Goal: Navigation & Orientation: Find specific page/section

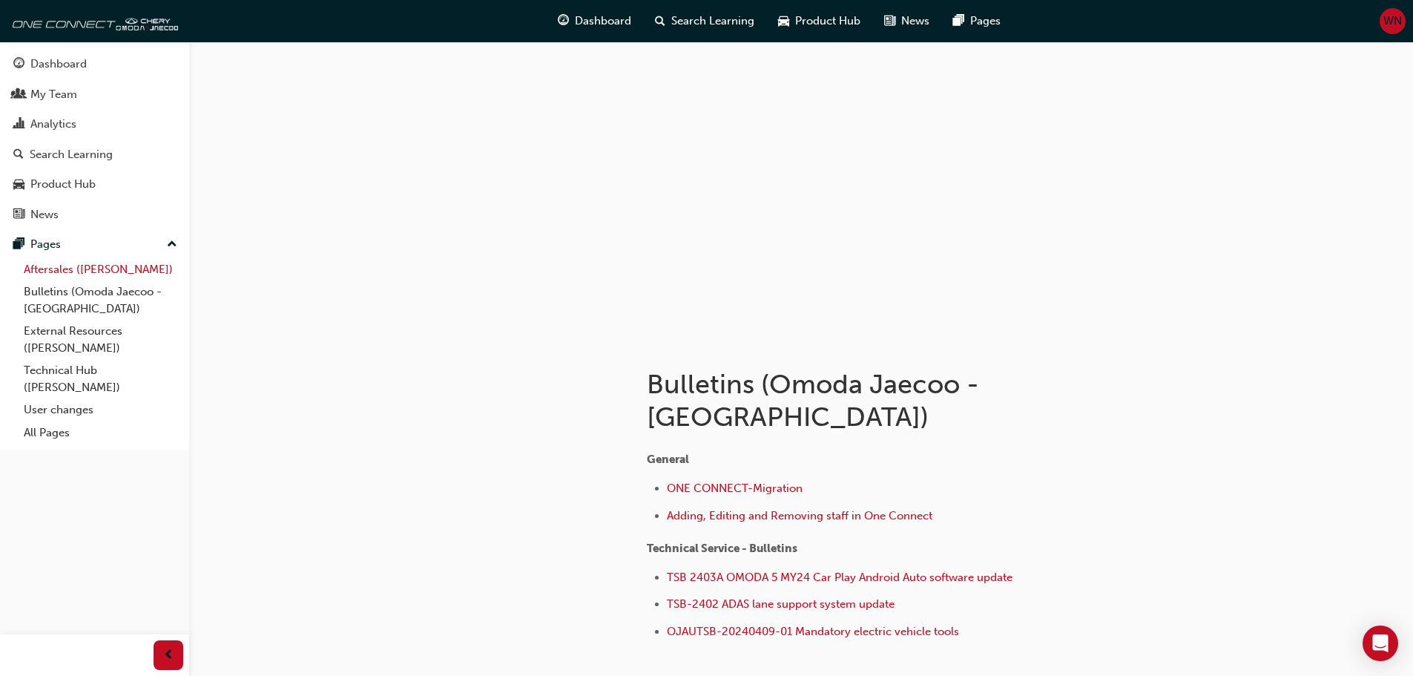
click at [99, 271] on link "Aftersales ([PERSON_NAME])" at bounding box center [100, 269] width 165 height 23
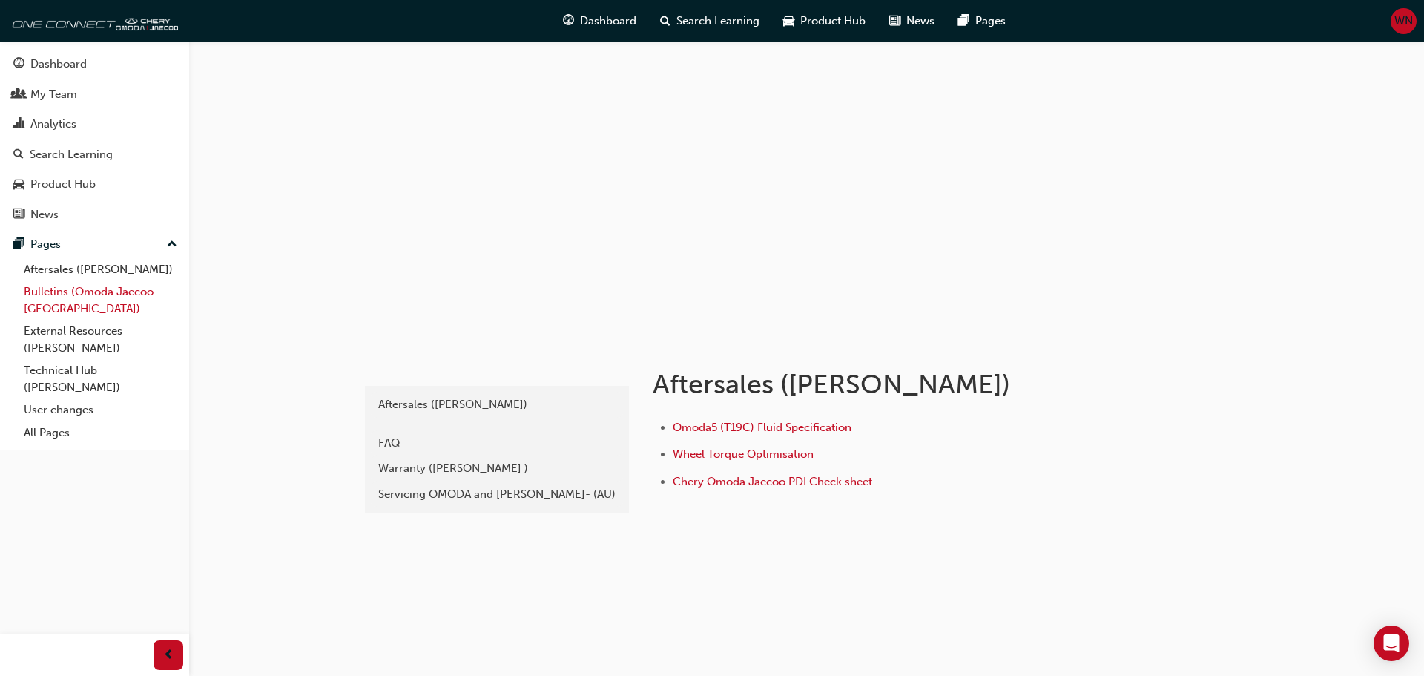
click at [96, 286] on link "Bulletins (Omoda Jaecoo - [GEOGRAPHIC_DATA])" at bounding box center [100, 299] width 165 height 39
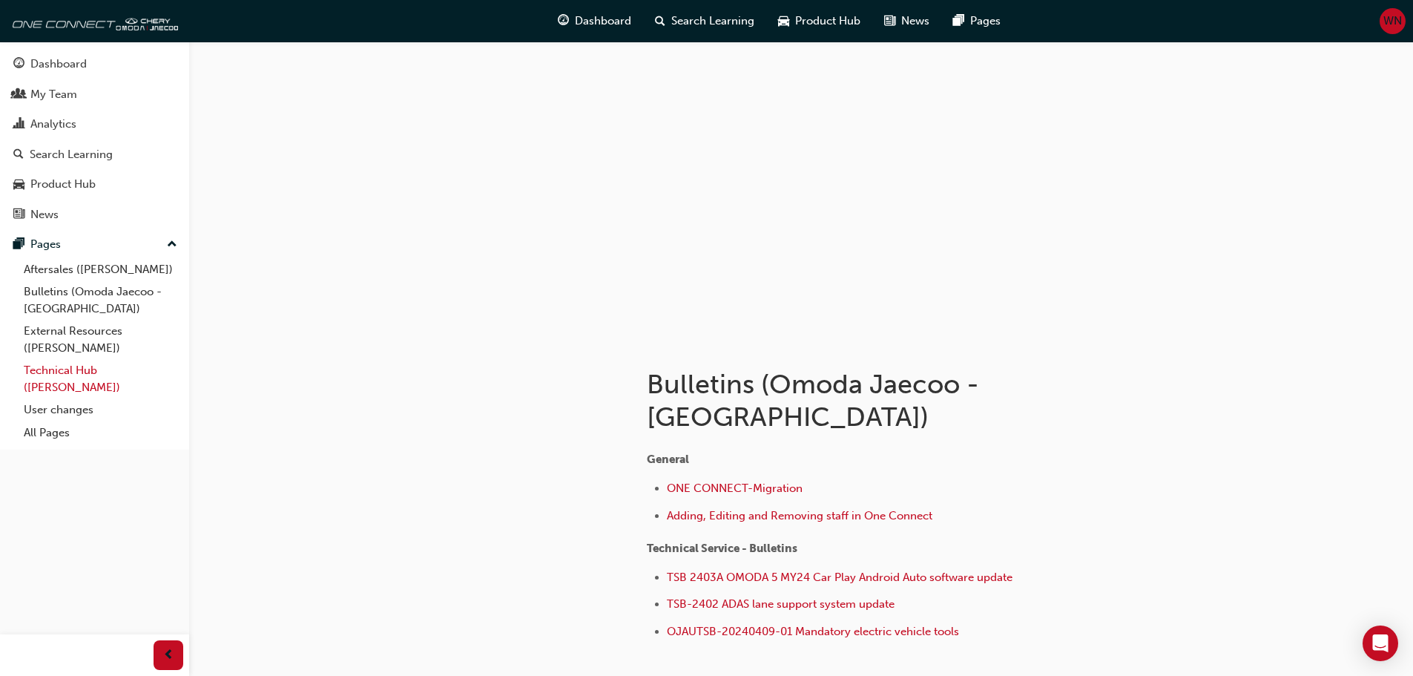
click at [72, 369] on link "Technical Hub ([PERSON_NAME])" at bounding box center [100, 378] width 165 height 39
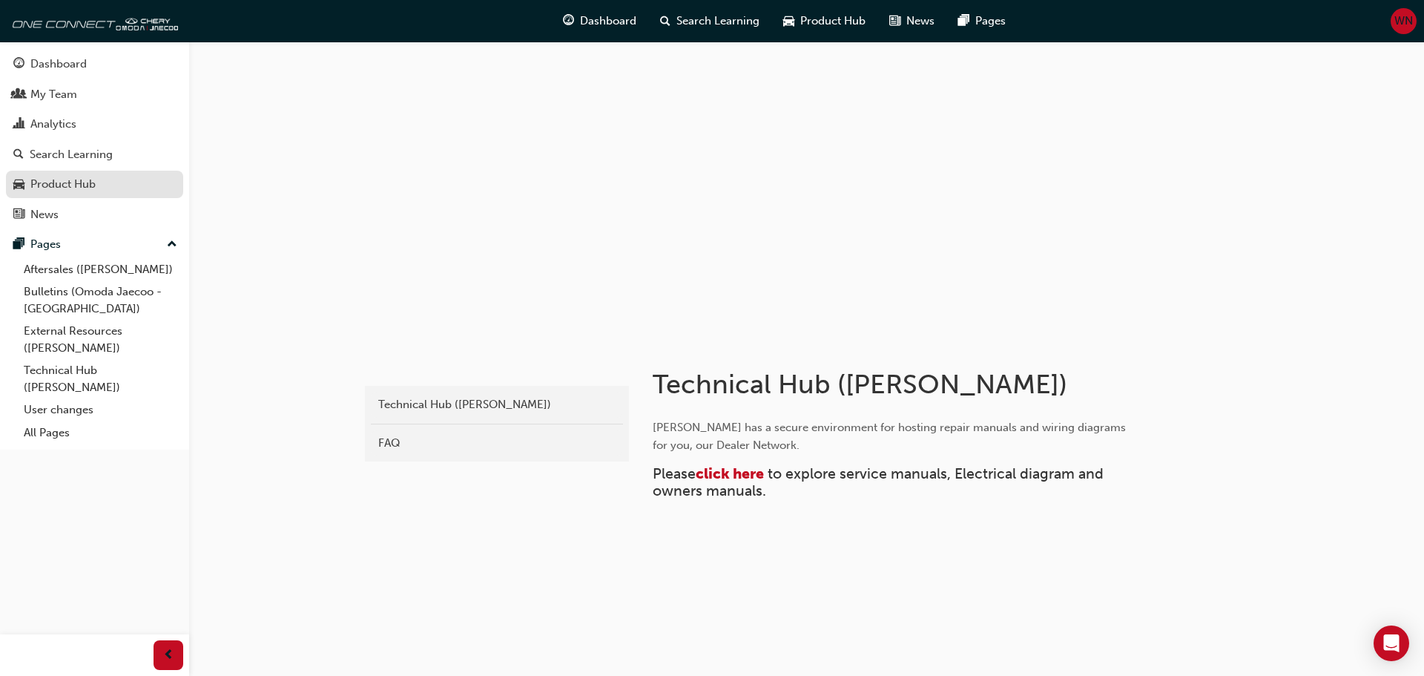
click at [76, 175] on div "Product Hub" at bounding box center [94, 184] width 162 height 19
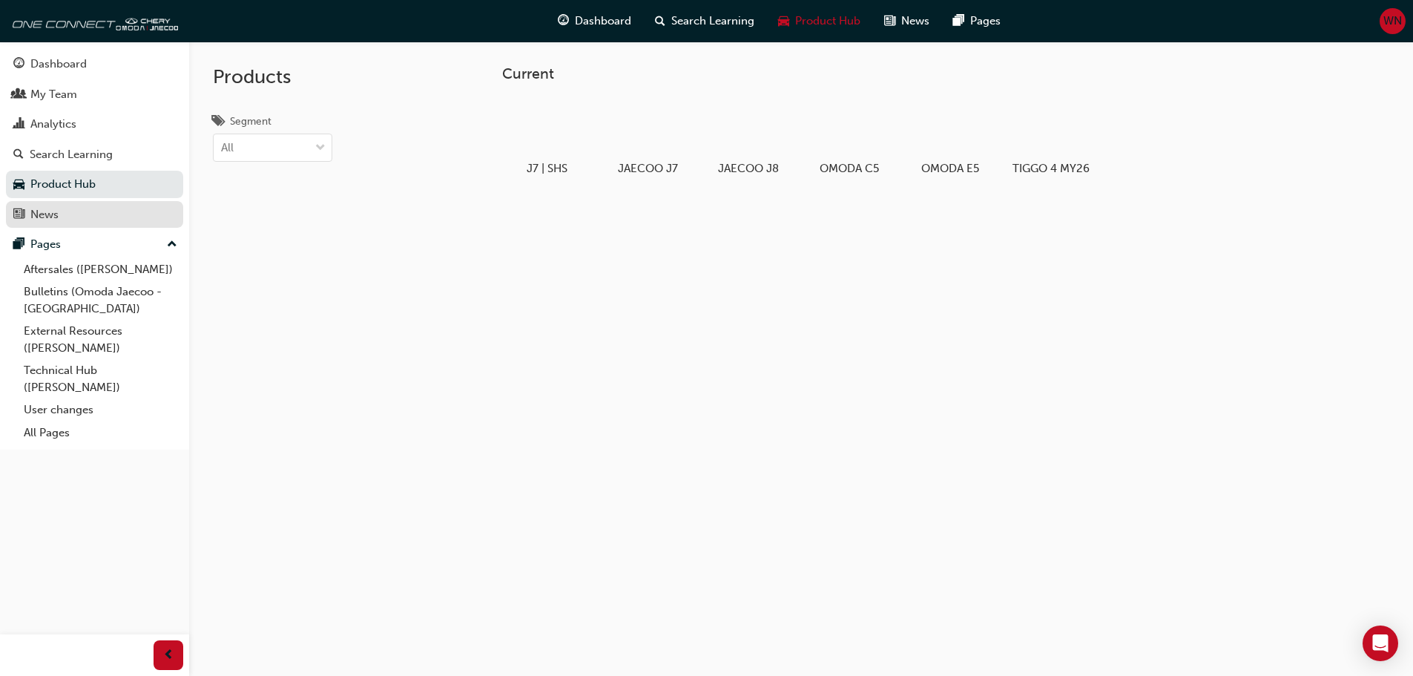
click at [50, 223] on div "News" at bounding box center [94, 214] width 162 height 19
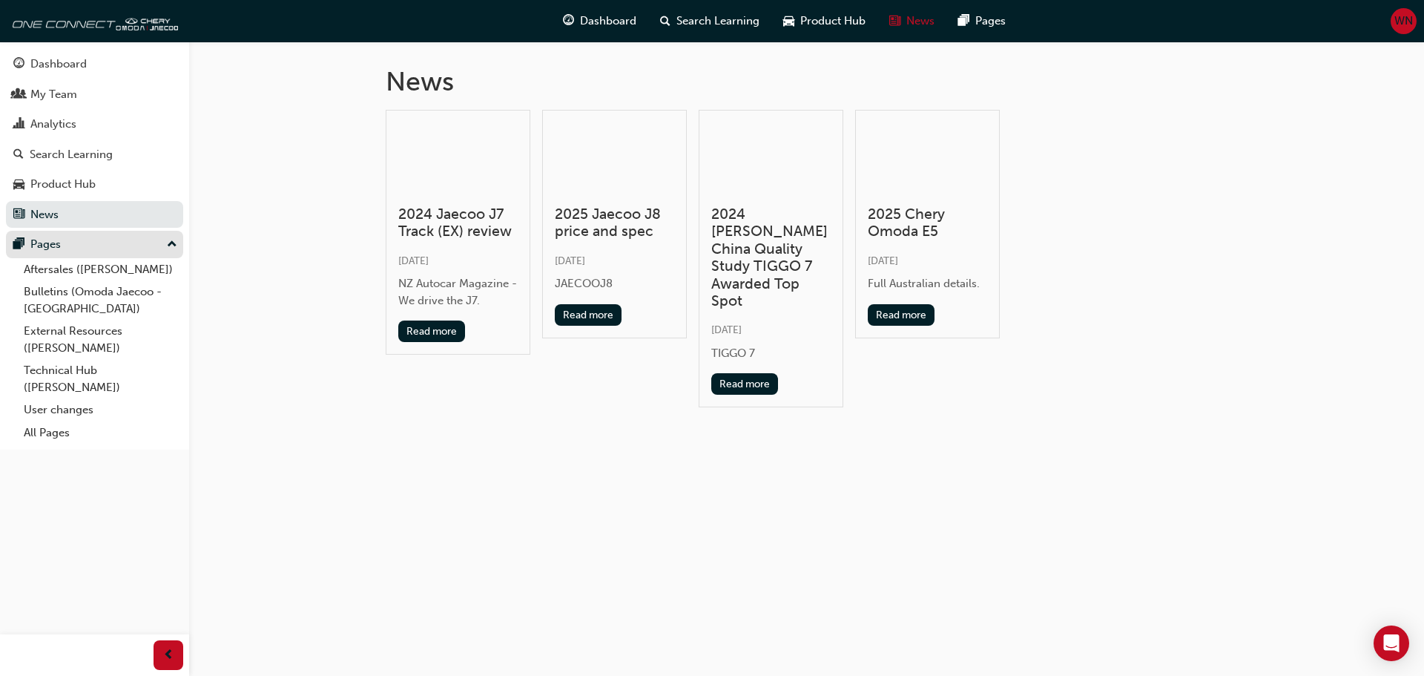
click at [76, 234] on button "Pages" at bounding box center [94, 244] width 177 height 27
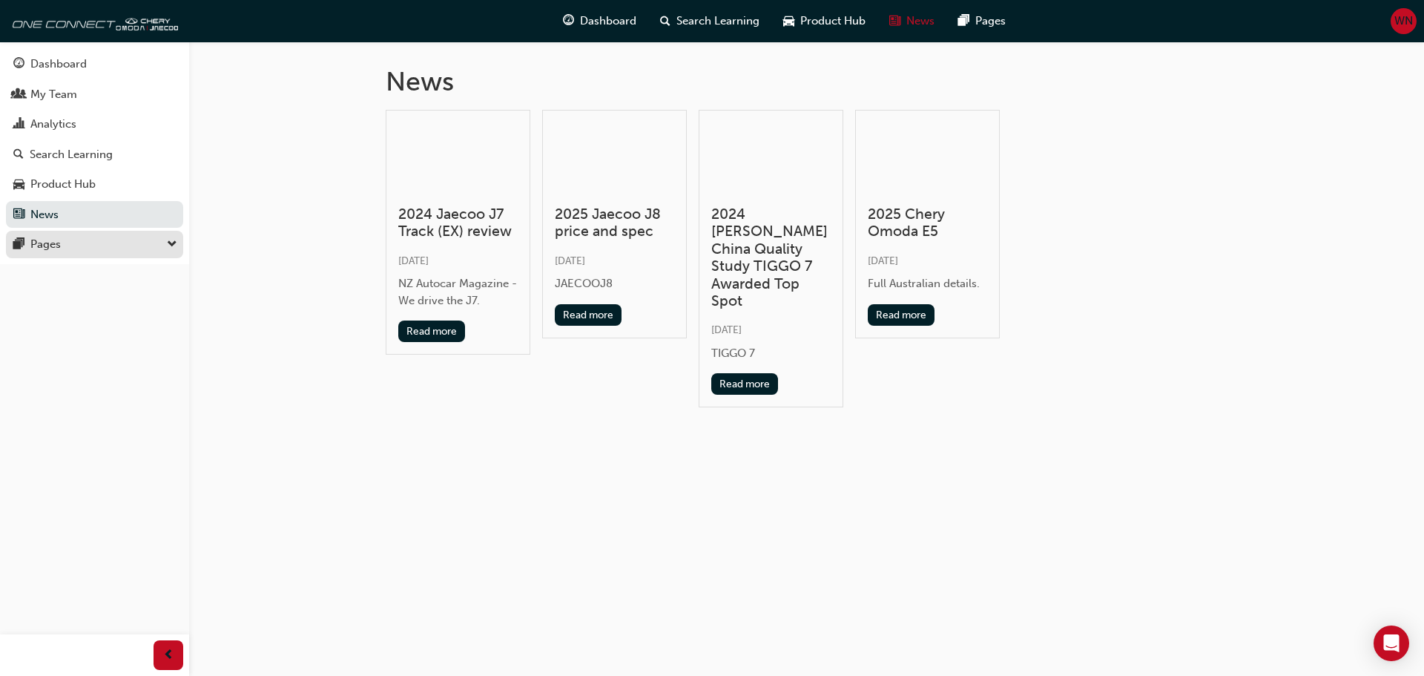
click at [76, 234] on button "Pages" at bounding box center [94, 244] width 177 height 27
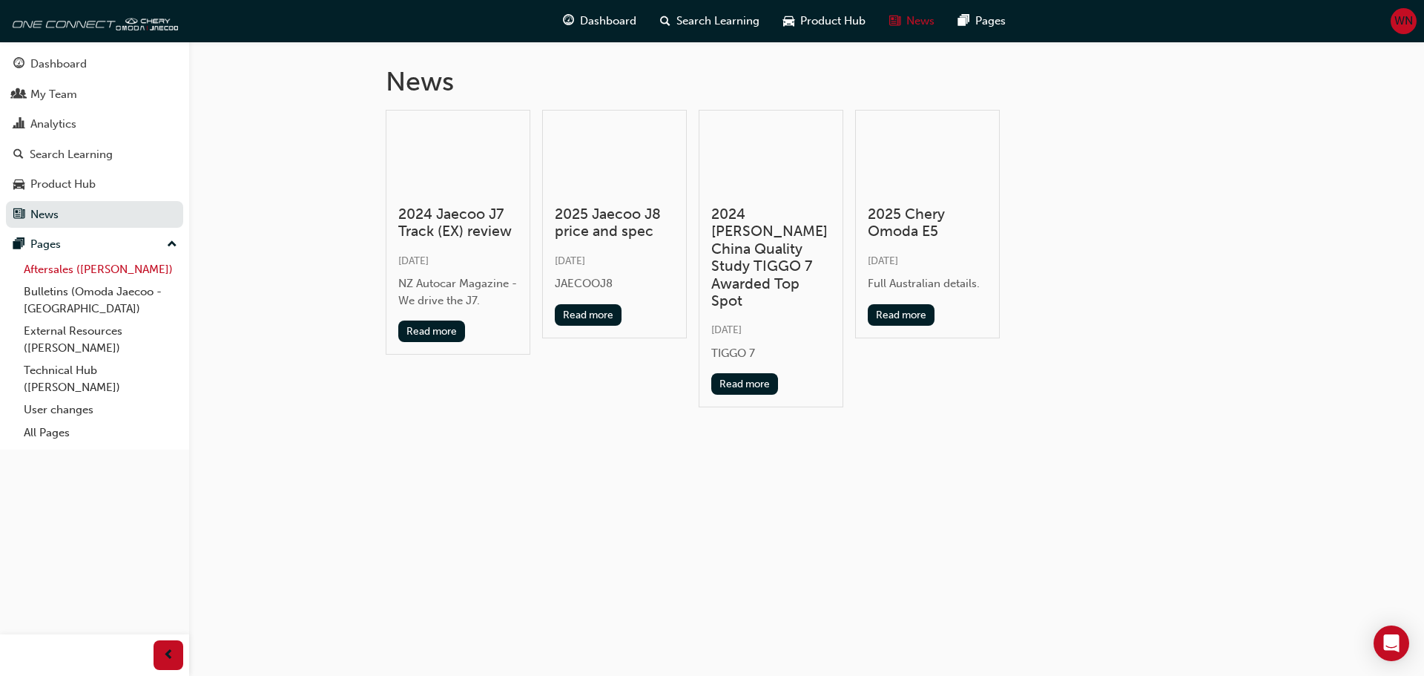
click at [70, 260] on link "Aftersales ([PERSON_NAME])" at bounding box center [100, 269] width 165 height 23
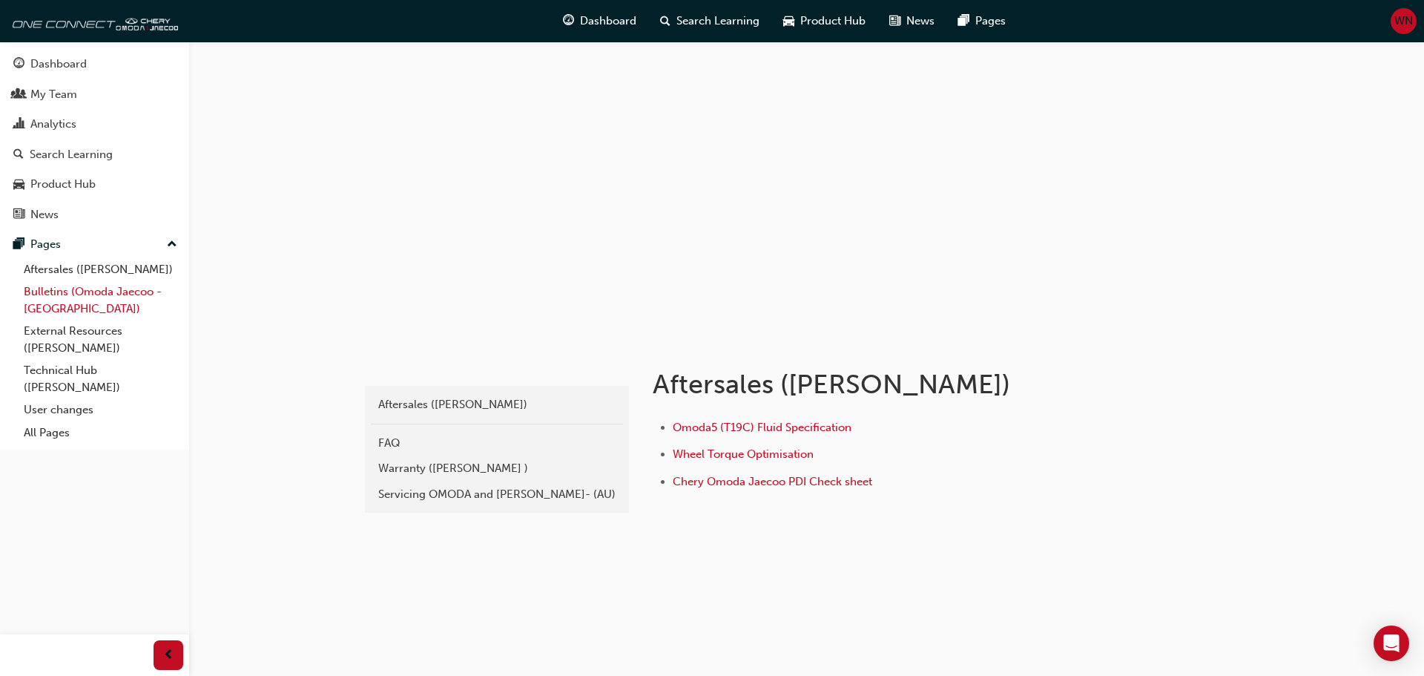
click at [62, 284] on link "Bulletins (Omoda Jaecoo - [GEOGRAPHIC_DATA])" at bounding box center [100, 299] width 165 height 39
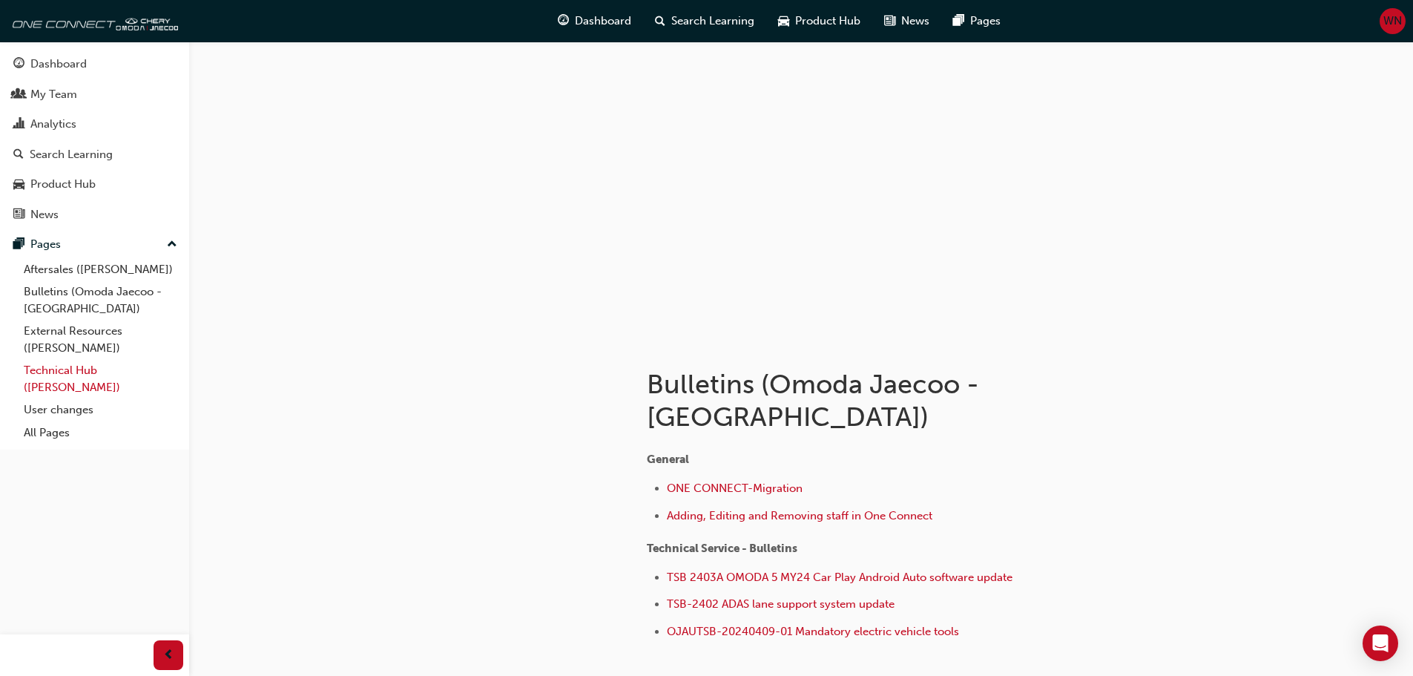
click at [61, 384] on link "Technical Hub ([PERSON_NAME])" at bounding box center [100, 378] width 165 height 39
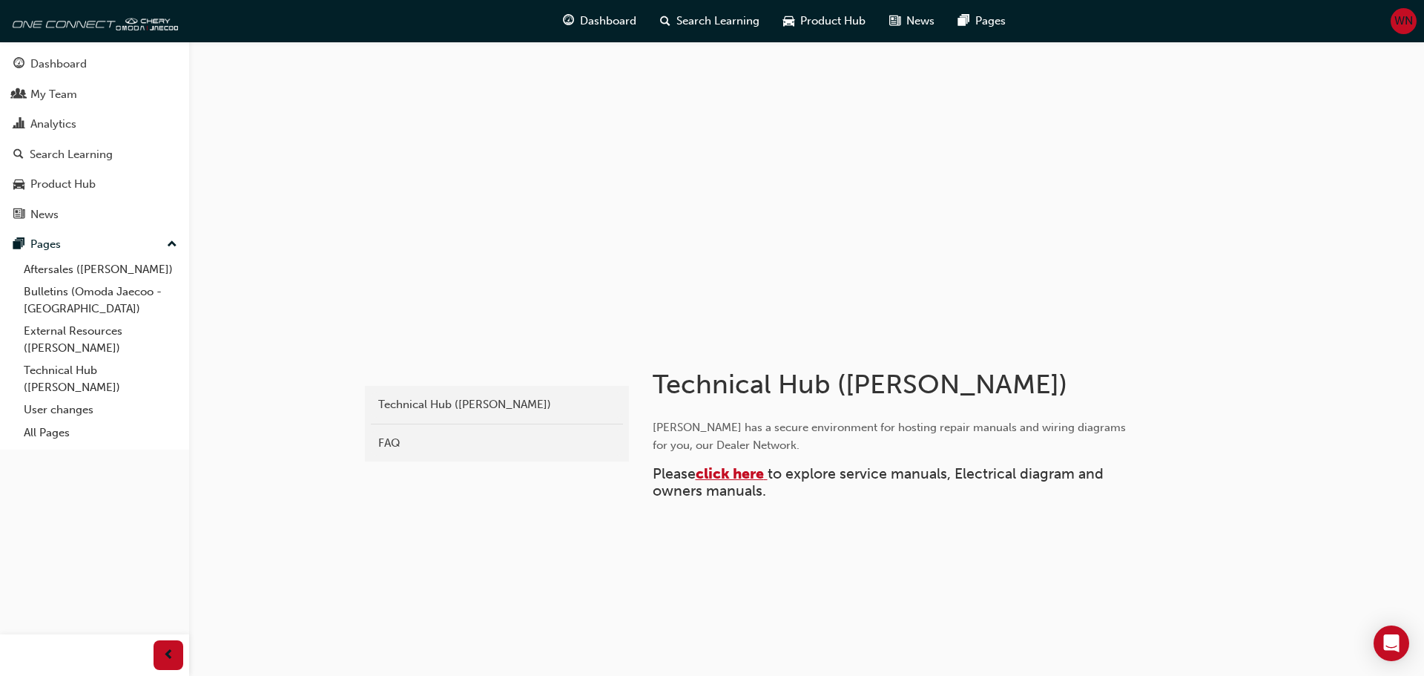
click at [730, 467] on span "click here" at bounding box center [730, 473] width 68 height 17
